Goal: Information Seeking & Learning: Learn about a topic

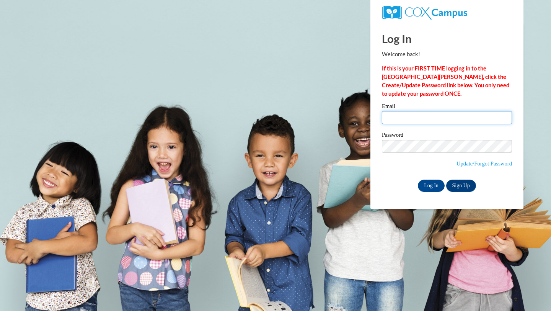
click at [434, 123] on input "Email" at bounding box center [447, 117] width 130 height 13
type input "lgdunavan@gmail.com"
click at [433, 186] on input "Log In" at bounding box center [431, 185] width 27 height 12
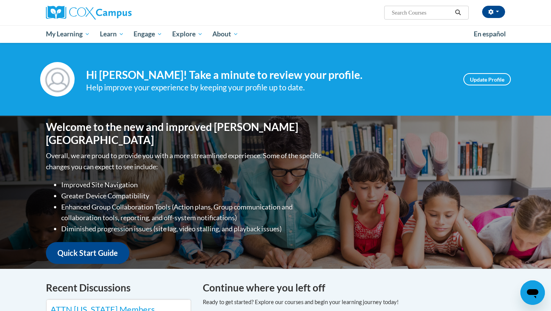
click at [404, 15] on input "Search..." at bounding box center [421, 12] width 61 height 9
type input "teaching writing to K-3"
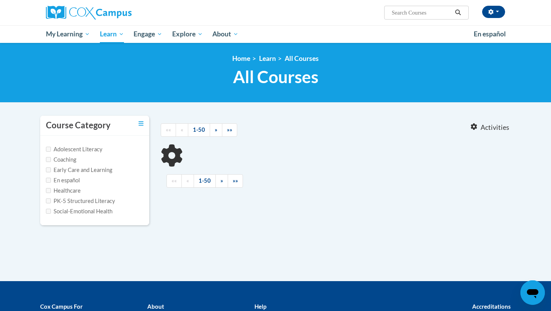
type input "teaching writing to K-3"
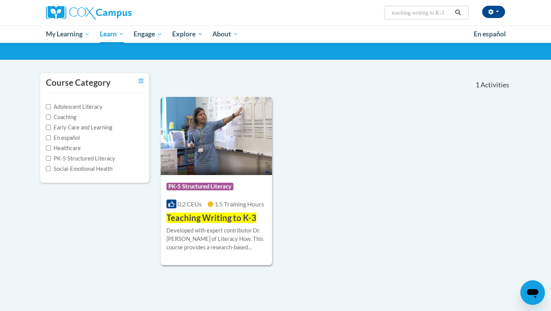
scroll to position [45, 0]
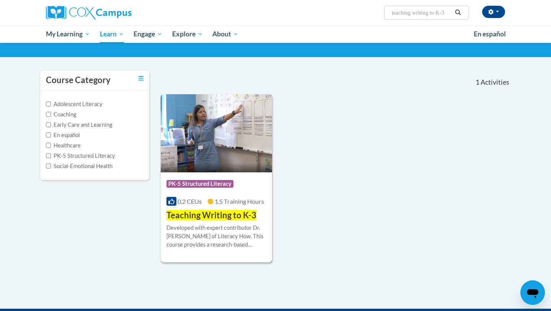
click at [240, 200] on span "1.5 Training Hours" at bounding box center [239, 200] width 49 height 7
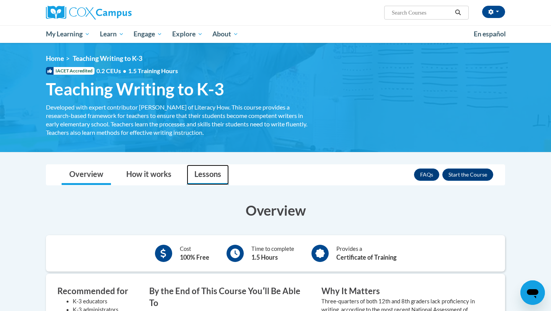
click at [207, 176] on link "Lessons" at bounding box center [208, 175] width 42 height 20
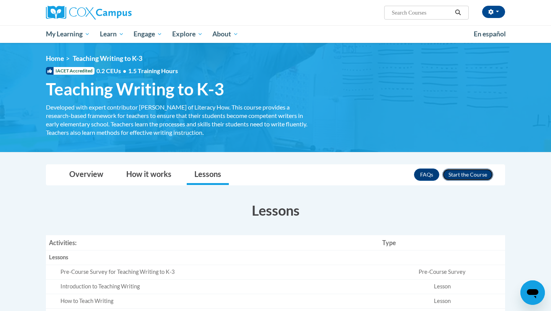
click at [472, 177] on button "Enroll" at bounding box center [467, 174] width 51 height 12
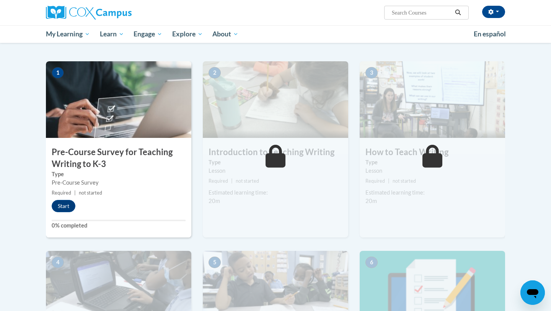
scroll to position [140, 0]
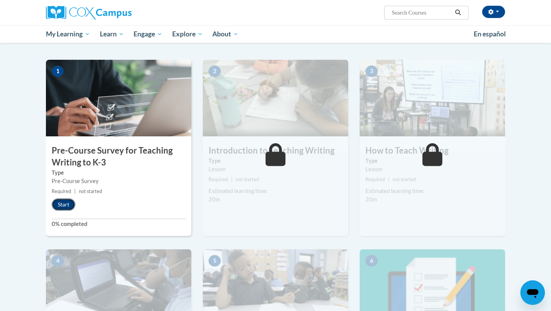
click at [62, 208] on button "Start" at bounding box center [64, 204] width 24 height 12
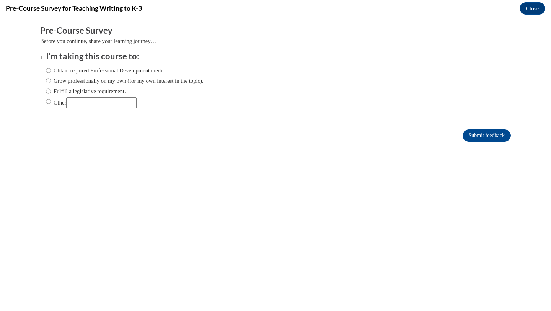
scroll to position [0, 0]
click at [123, 70] on label "Obtain required Professional Development credit." at bounding box center [105, 70] width 119 height 8
click at [51, 70] on input "Obtain required Professional Development credit." at bounding box center [48, 70] width 5 height 8
radio input "true"
click at [482, 136] on input "Submit feedback" at bounding box center [487, 135] width 48 height 12
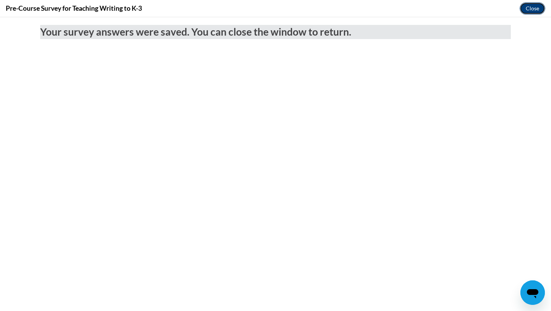
click at [534, 12] on button "Close" at bounding box center [533, 8] width 26 height 12
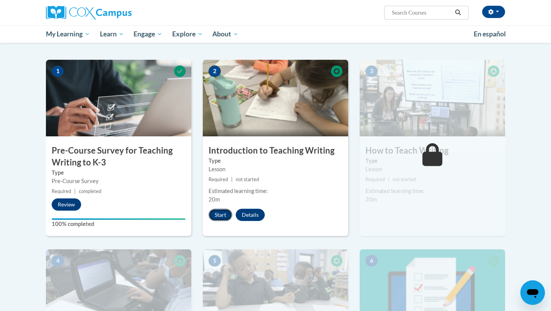
click at [222, 217] on button "Start" at bounding box center [221, 215] width 24 height 12
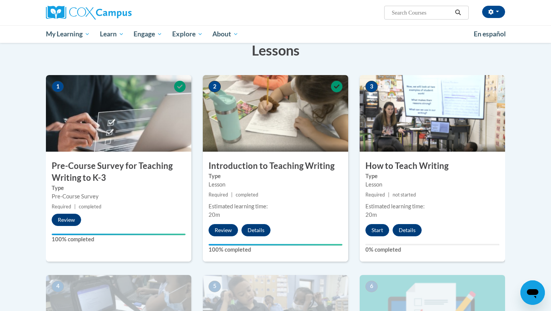
scroll to position [129, 0]
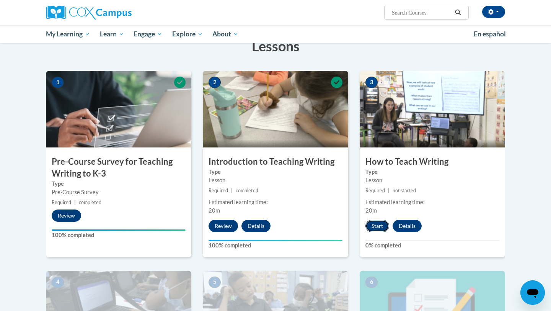
click at [376, 227] on button "Start" at bounding box center [377, 226] width 24 height 12
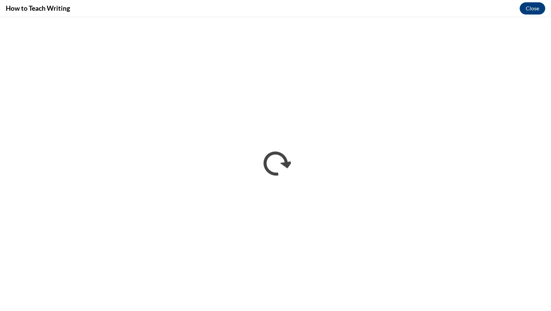
scroll to position [0, 0]
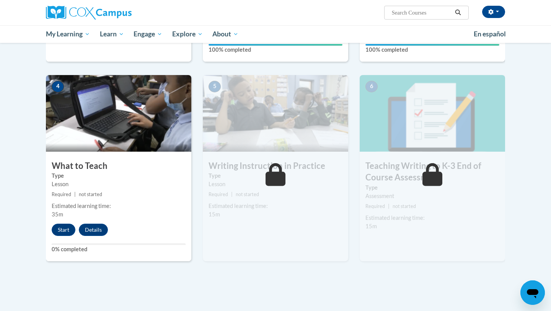
scroll to position [328, 0]
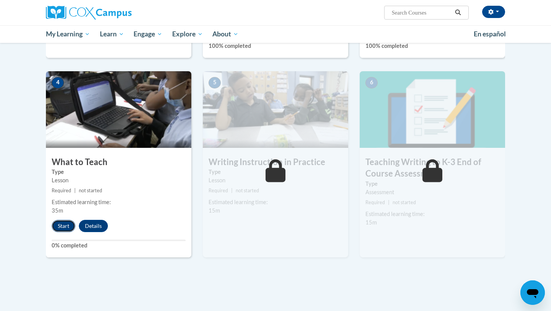
click at [62, 227] on button "Start" at bounding box center [64, 226] width 24 height 12
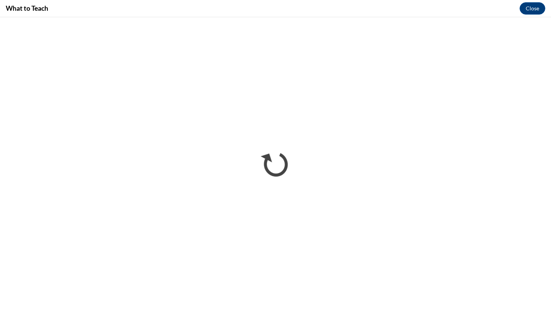
scroll to position [0, 0]
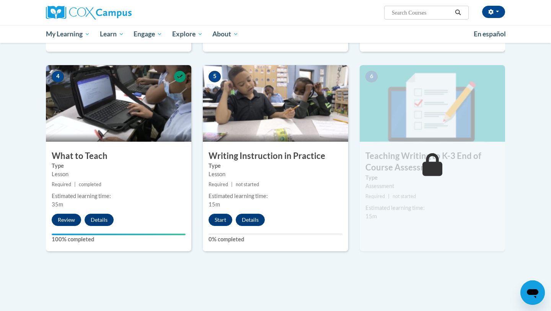
scroll to position [328, 0]
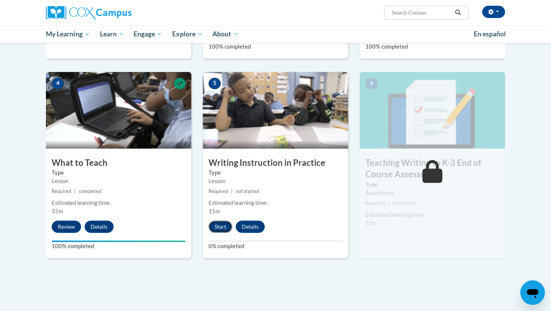
click at [223, 230] on button "Start" at bounding box center [221, 226] width 24 height 12
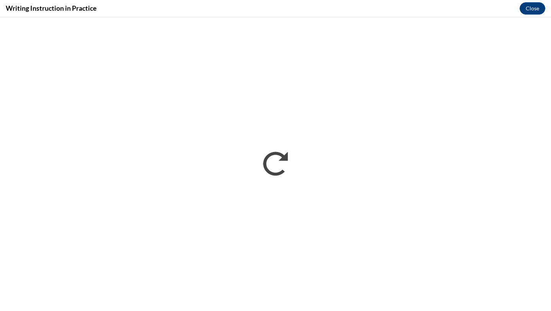
scroll to position [0, 0]
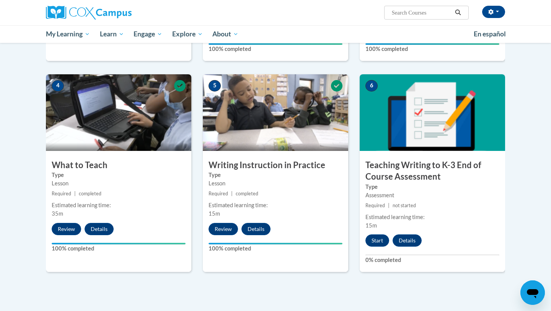
scroll to position [336, 0]
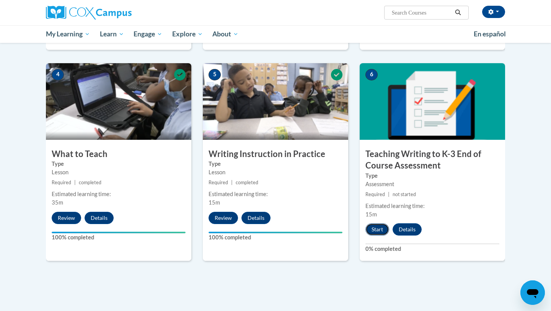
click at [371, 229] on button "Start" at bounding box center [377, 229] width 24 height 12
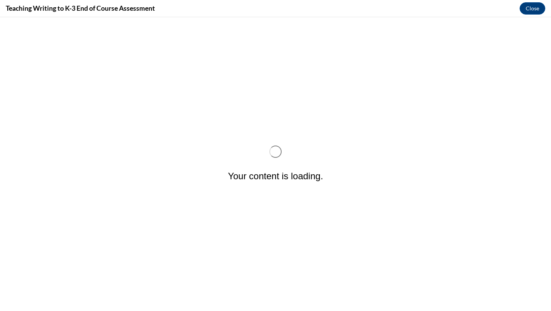
scroll to position [0, 0]
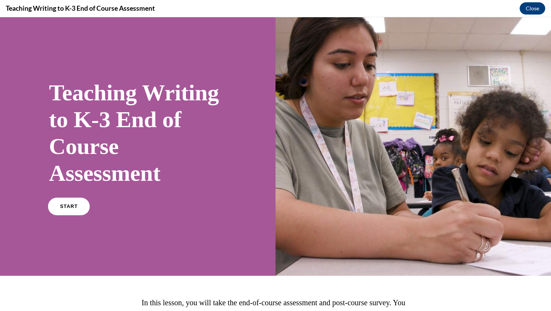
click at [62, 209] on link "START" at bounding box center [69, 206] width 42 height 18
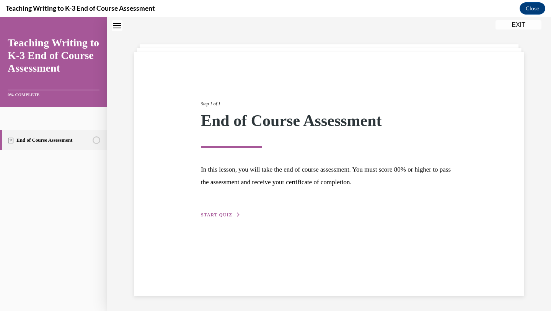
scroll to position [24, 0]
click at [213, 215] on span "START QUIZ" at bounding box center [216, 214] width 31 height 5
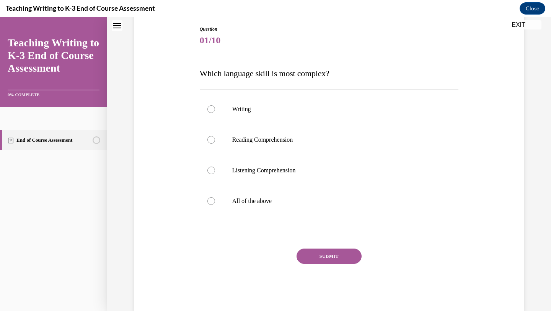
scroll to position [96, 0]
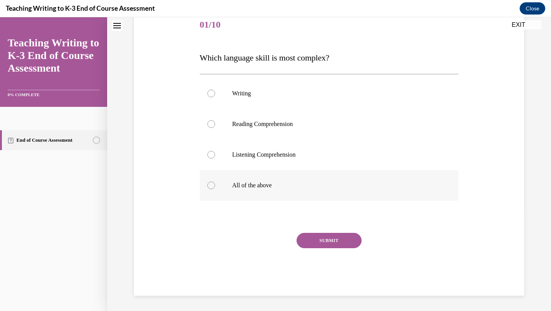
click at [237, 189] on label "All of the above" at bounding box center [329, 185] width 259 height 31
click at [215, 189] on input "All of the above" at bounding box center [211, 185] width 8 height 8
radio input "true"
click at [323, 242] on button "SUBMIT" at bounding box center [329, 240] width 65 height 15
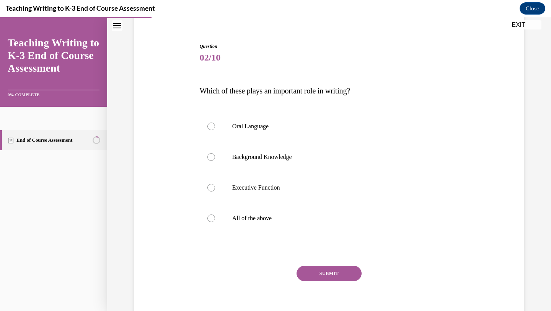
scroll to position [65, 0]
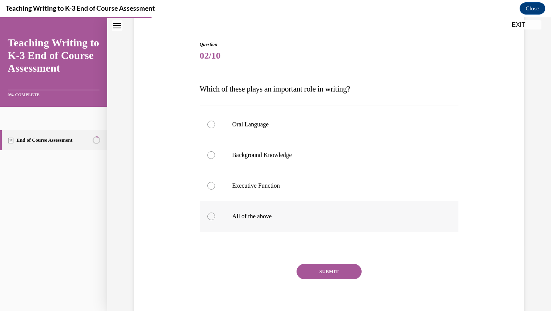
click at [300, 217] on p "All of the above" at bounding box center [335, 216] width 207 height 8
click at [215, 217] on input "All of the above" at bounding box center [211, 216] width 8 height 8
radio input "true"
click at [333, 274] on button "SUBMIT" at bounding box center [329, 271] width 65 height 15
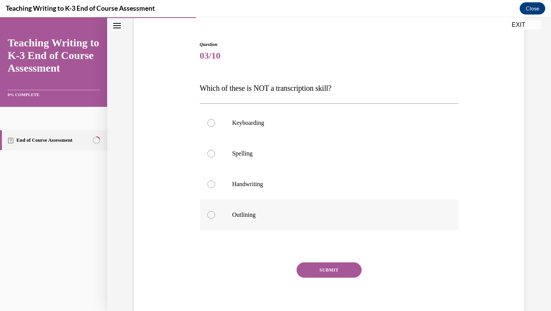
click at [280, 220] on label "Outlining" at bounding box center [329, 214] width 259 height 31
click at [215, 218] on input "Outlining" at bounding box center [211, 215] width 8 height 8
radio input "true"
click at [321, 269] on button "SUBMIT" at bounding box center [329, 269] width 65 height 15
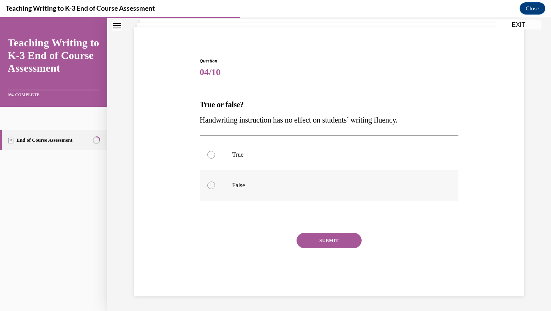
click at [234, 187] on p "False" at bounding box center [335, 185] width 207 height 8
click at [215, 187] on input "False" at bounding box center [211, 185] width 8 height 8
radio input "true"
click at [342, 248] on div "SUBMIT" at bounding box center [329, 252] width 259 height 38
click at [341, 245] on button "SUBMIT" at bounding box center [329, 240] width 65 height 15
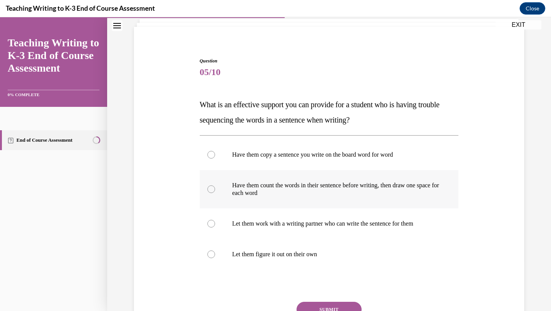
click at [343, 185] on p "Have them count the words in their sentence before writing, then draw one space…" at bounding box center [335, 188] width 207 height 15
click at [215, 185] on input "Have them count the words in their sentence before writing, then draw one space…" at bounding box center [211, 189] width 8 height 8
radio input "true"
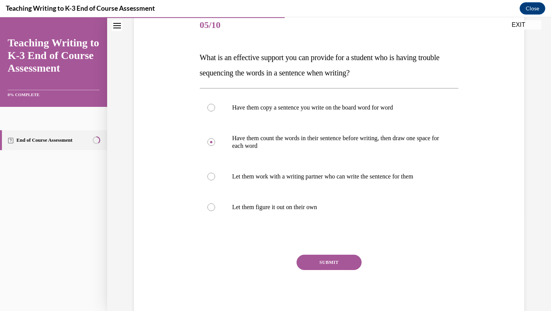
click at [342, 260] on button "SUBMIT" at bounding box center [329, 261] width 65 height 15
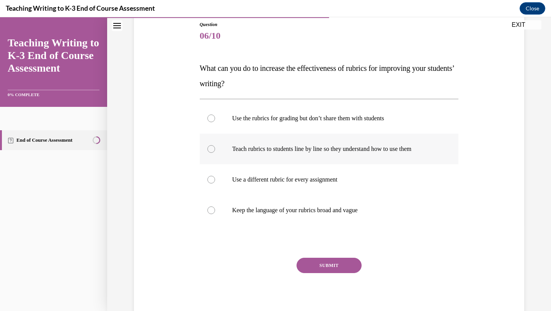
click at [302, 159] on label "Teach rubrics to students line by line so they understand how to use them" at bounding box center [329, 149] width 259 height 31
click at [215, 153] on input "Teach rubrics to students line by line so they understand how to use them" at bounding box center [211, 149] width 8 height 8
radio input "true"
click at [323, 266] on button "SUBMIT" at bounding box center [329, 265] width 65 height 15
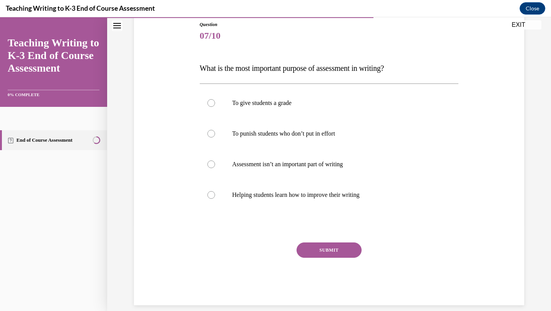
scroll to position [85, 0]
click at [280, 201] on label "Helping students learn how to improve their writing" at bounding box center [329, 195] width 259 height 31
click at [215, 199] on input "Helping students learn how to improve their writing" at bounding box center [211, 195] width 8 height 8
radio input "true"
click at [324, 256] on button "SUBMIT" at bounding box center [329, 250] width 65 height 15
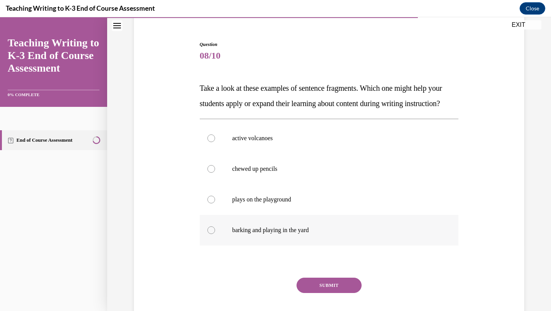
scroll to position [64, 0]
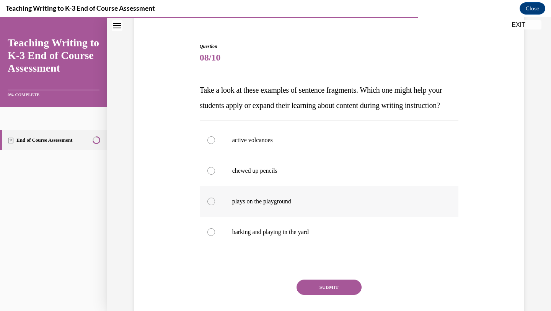
click at [319, 205] on p "plays on the playground" at bounding box center [335, 201] width 207 height 8
click at [215, 205] on input "plays on the playground" at bounding box center [211, 201] width 8 height 8
radio input "true"
click at [336, 295] on button "SUBMIT" at bounding box center [329, 286] width 65 height 15
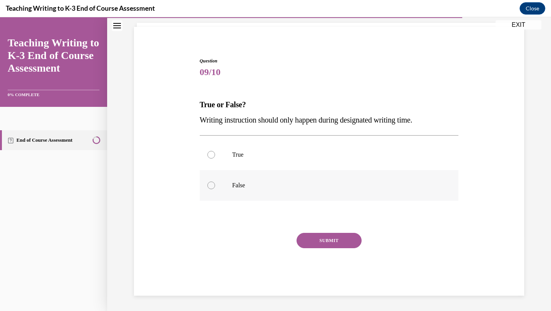
click at [323, 187] on p "False" at bounding box center [335, 185] width 207 height 8
click at [215, 187] on input "False" at bounding box center [211, 185] width 8 height 8
radio input "true"
click at [337, 243] on button "SUBMIT" at bounding box center [329, 240] width 65 height 15
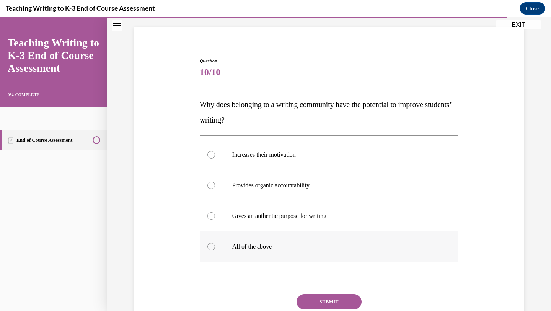
click at [284, 247] on p "All of the above" at bounding box center [335, 247] width 207 height 8
click at [215, 247] on input "All of the above" at bounding box center [211, 247] width 8 height 8
radio input "true"
click at [331, 302] on button "SUBMIT" at bounding box center [329, 301] width 65 height 15
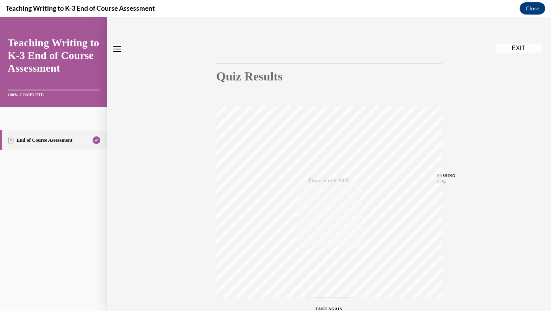
scroll to position [0, 0]
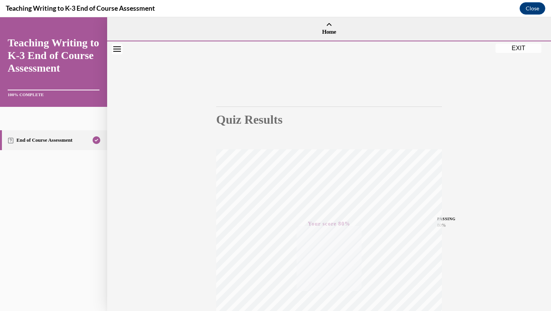
click at [524, 50] on button "EXIT" at bounding box center [519, 48] width 46 height 9
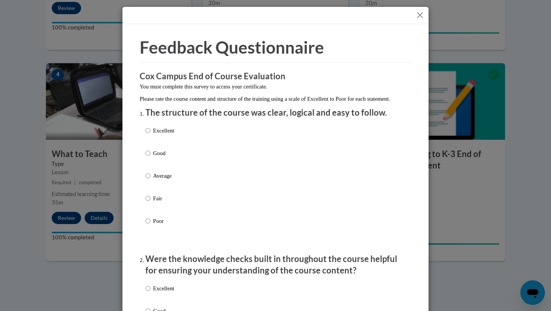
click at [204, 183] on div "Excellent Good Average Fair Poor" at bounding box center [275, 184] width 260 height 125
click at [166, 180] on p "Average" at bounding box center [163, 175] width 21 height 8
click at [150, 180] on input "Average" at bounding box center [147, 175] width 5 height 8
radio input "true"
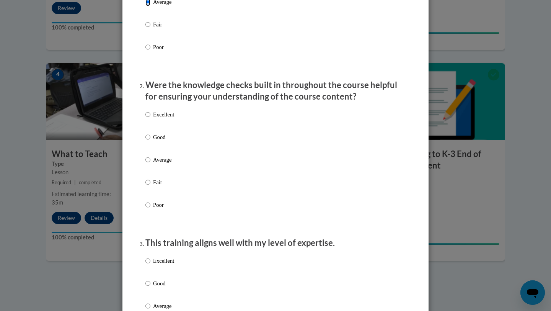
scroll to position [174, 0]
click at [162, 140] on p "Good" at bounding box center [163, 136] width 21 height 8
click at [150, 140] on input "Good" at bounding box center [147, 136] width 5 height 8
radio input "true"
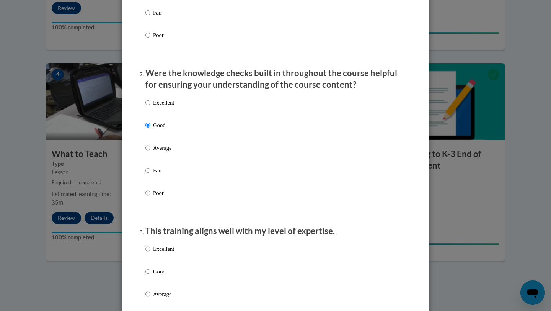
click at [161, 152] on p "Average" at bounding box center [163, 147] width 21 height 8
click at [150, 152] on input "Average" at bounding box center [147, 147] width 5 height 8
radio input "true"
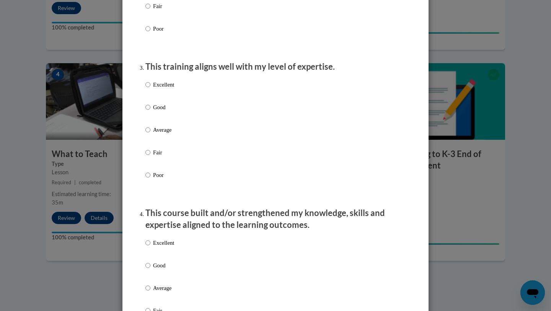
scroll to position [343, 0]
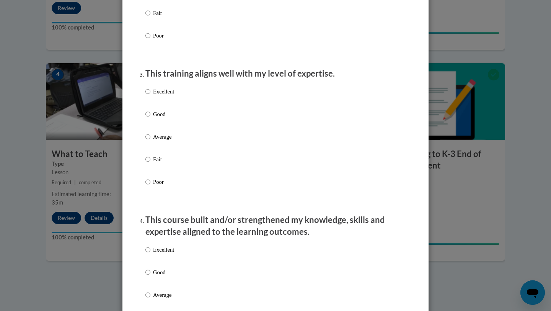
click at [159, 141] on p "Average" at bounding box center [163, 136] width 21 height 8
click at [150, 141] on input "Average" at bounding box center [147, 136] width 5 height 8
radio input "true"
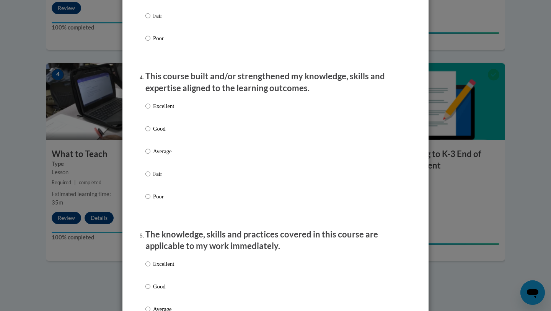
click at [156, 155] on p "Average" at bounding box center [163, 151] width 21 height 8
click at [150, 155] on input "Average" at bounding box center [147, 151] width 5 height 8
radio input "true"
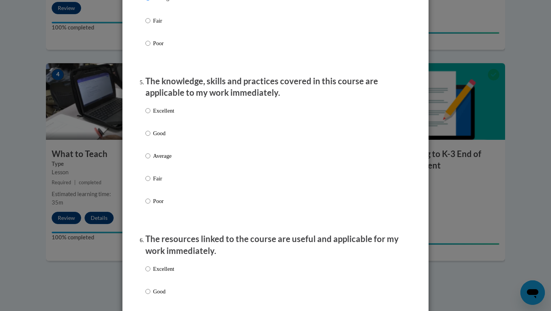
click at [155, 160] on p "Average" at bounding box center [163, 156] width 21 height 8
click at [150, 160] on input "Average" at bounding box center [147, 156] width 5 height 8
radio input "true"
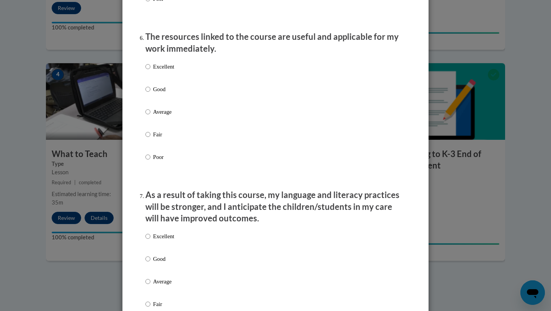
scroll to position [840, 0]
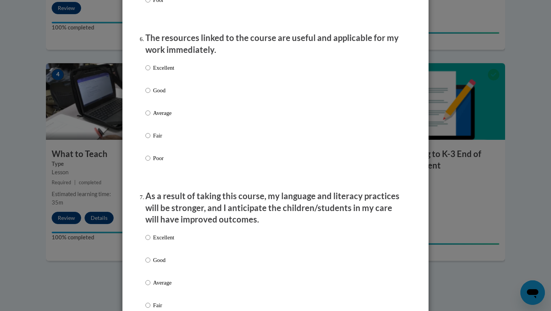
click at [158, 127] on label "Average" at bounding box center [159, 119] width 29 height 21
click at [150, 117] on input "Average" at bounding box center [147, 113] width 5 height 8
radio input "true"
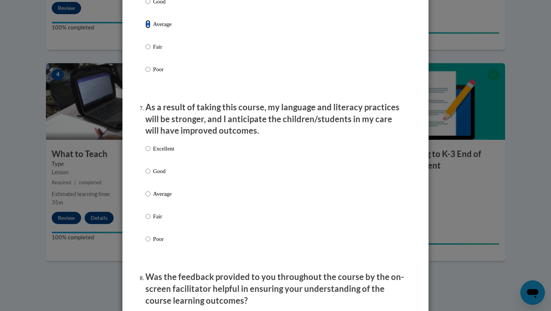
scroll to position [932, 0]
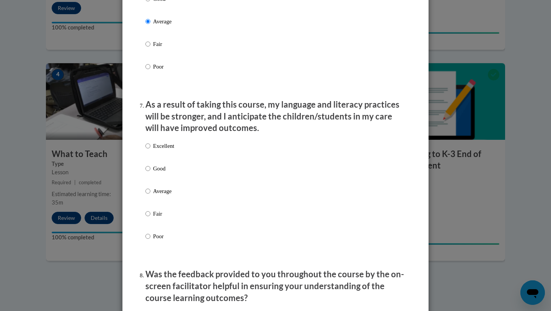
click at [167, 195] on p "Average" at bounding box center [163, 191] width 21 height 8
click at [150, 195] on input "Average" at bounding box center [147, 191] width 5 height 8
radio input "true"
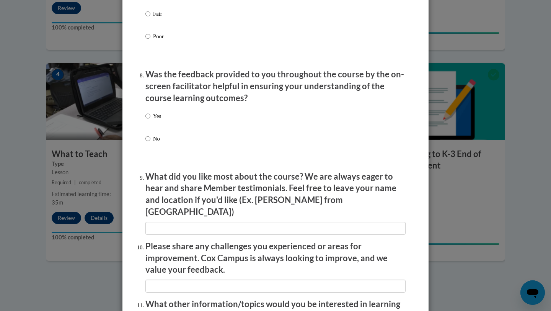
scroll to position [1131, 0]
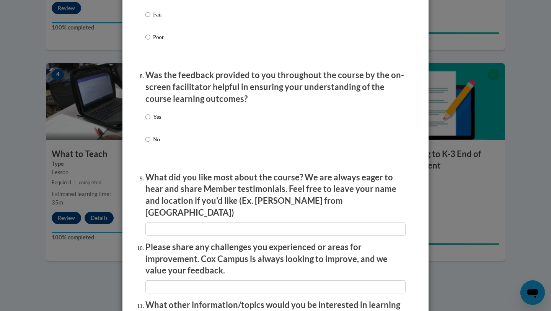
click at [148, 121] on input "Yes" at bounding box center [147, 116] width 5 height 8
radio input "true"
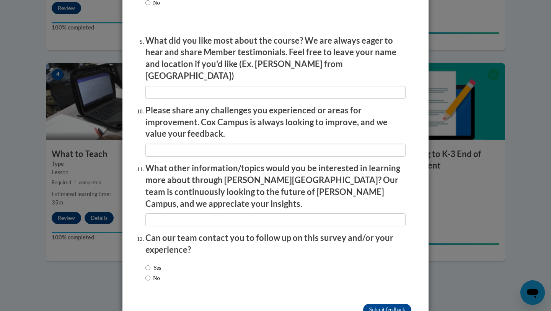
scroll to position [1281, 0]
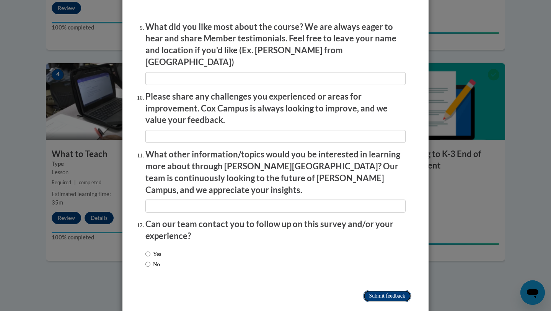
click at [376, 290] on input "Submit feedback" at bounding box center [387, 296] width 48 height 12
